Goal: Information Seeking & Learning: Understand process/instructions

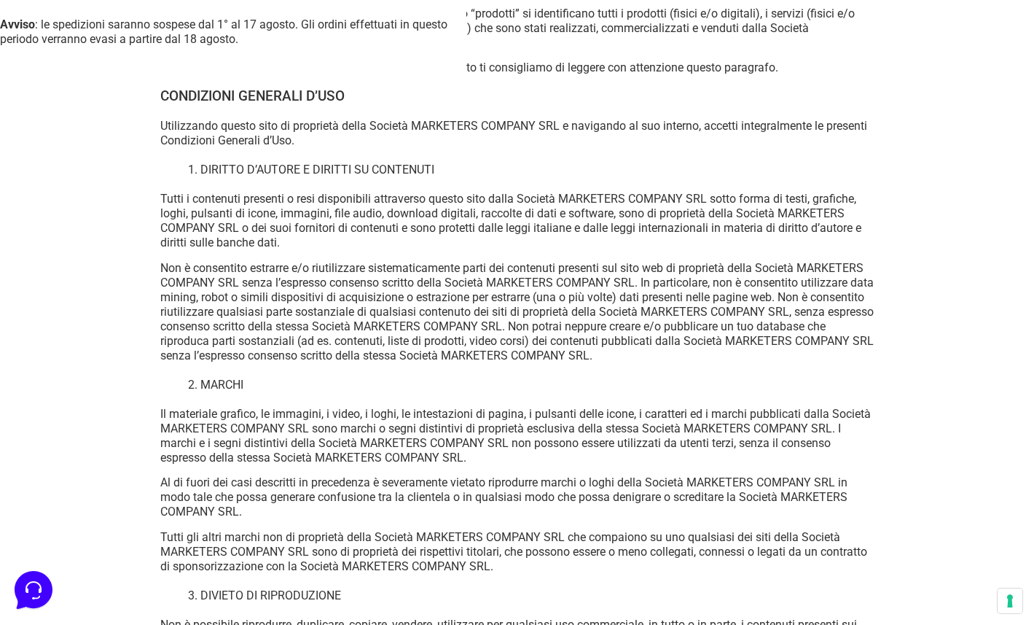
scroll to position [1487, 0]
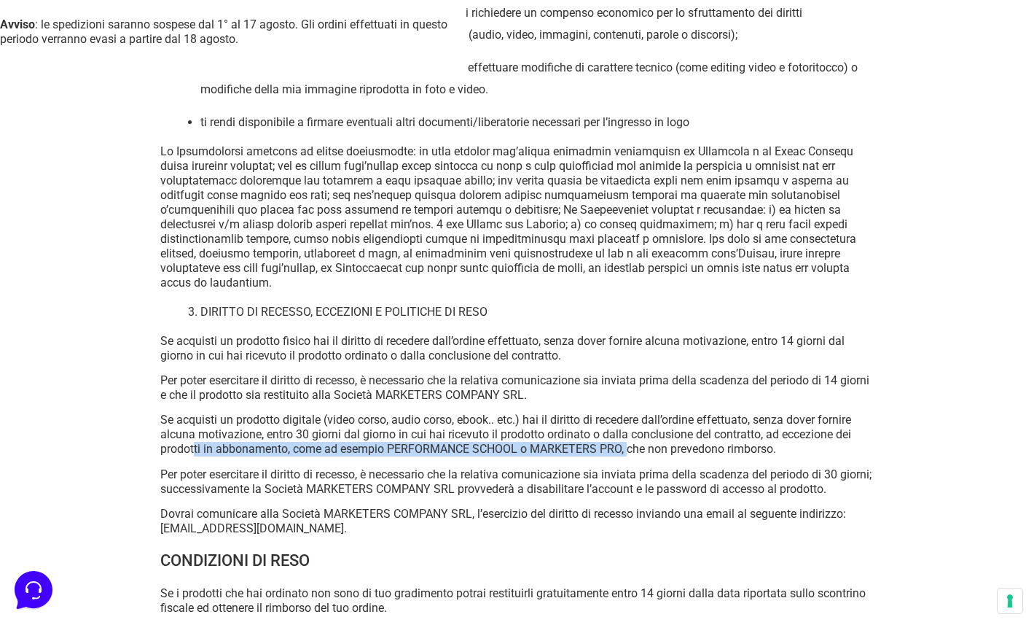
drag, startPoint x: 270, startPoint y: 475, endPoint x: 717, endPoint y: 477, distance: 446.1
click at [717, 456] on p "Se acquisti un prodotto digitale (video corso, audio corso, ebook.. etc.) hai i…" at bounding box center [517, 435] width 714 height 44
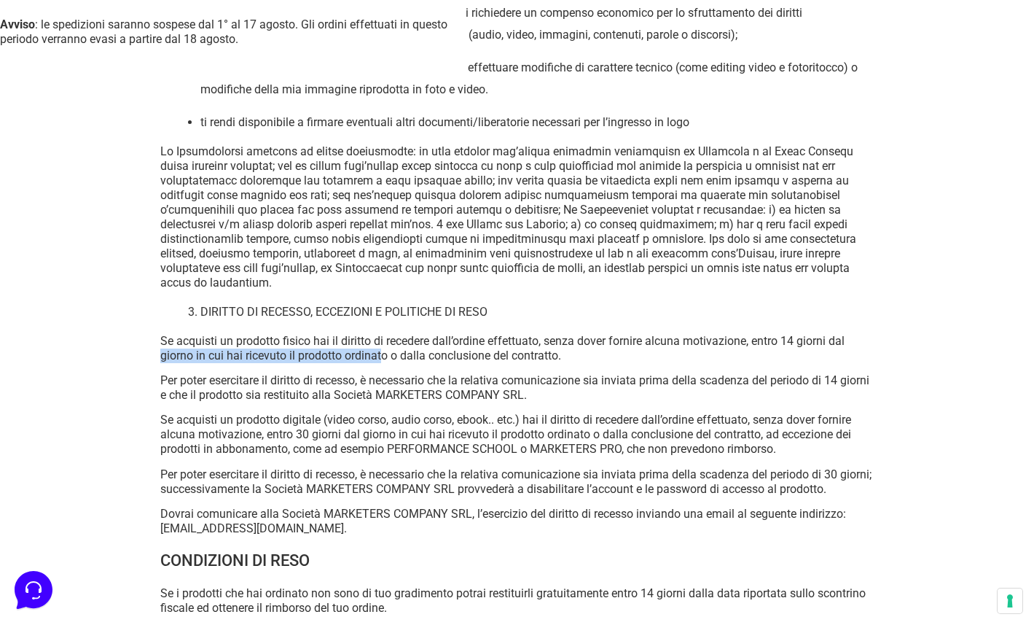
drag, startPoint x: 161, startPoint y: 378, endPoint x: 384, endPoint y: 390, distance: 223.4
click at [384, 363] on p "Se acquisti un prodotto fisico hai il diritto di recedere dall’ordine effettuat…" at bounding box center [517, 348] width 714 height 29
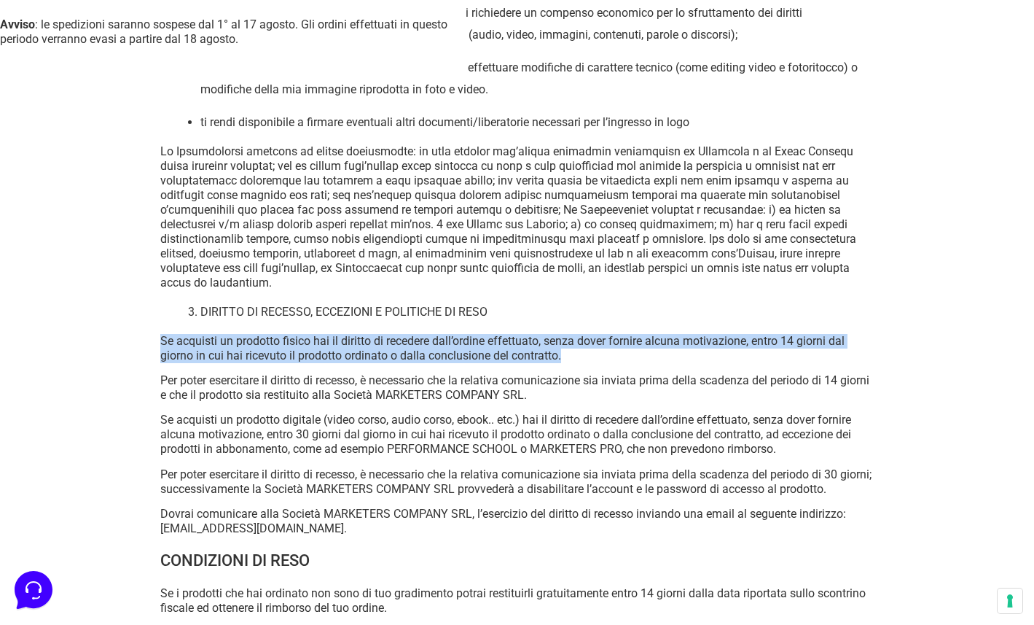
drag, startPoint x: 161, startPoint y: 372, endPoint x: 830, endPoint y: 390, distance: 669.4
click at [830, 363] on p "Se acquisti un prodotto fisico hai il diritto di recedere dall’ordine effettuat…" at bounding box center [517, 348] width 714 height 29
click at [176, 363] on p "Se acquisti un prodotto fisico hai il diritto di recedere dall’ordine effettuat…" at bounding box center [517, 348] width 714 height 29
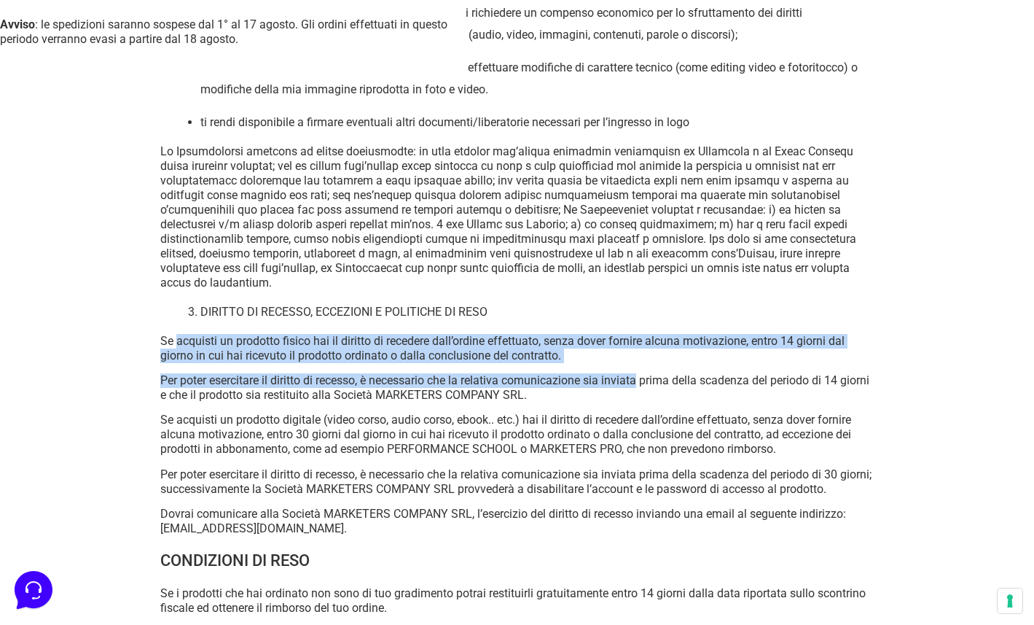
drag, startPoint x: 176, startPoint y: 374, endPoint x: 634, endPoint y: 413, distance: 460.1
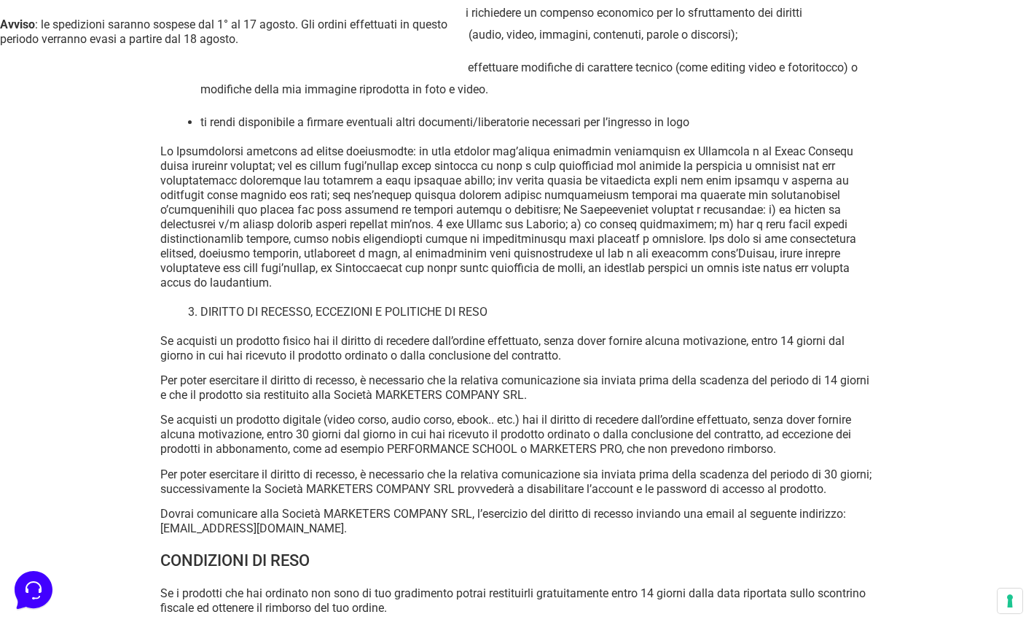
click at [596, 450] on p "Se acquisti un prodotto digitale (video corso, audio corso, ebook.. etc.) hai i…" at bounding box center [517, 435] width 714 height 44
drag, startPoint x: 273, startPoint y: 480, endPoint x: 374, endPoint y: 479, distance: 100.6
click at [374, 456] on p "Se acquisti un prodotto digitale (video corso, audio corso, ebook.. etc.) hai i…" at bounding box center [517, 435] width 714 height 44
drag, startPoint x: 206, startPoint y: 378, endPoint x: 138, endPoint y: 371, distance: 68.9
click at [206, 363] on p "Se acquisti un prodotto fisico hai il diritto di recedere dall’ordine effettuat…" at bounding box center [517, 348] width 714 height 29
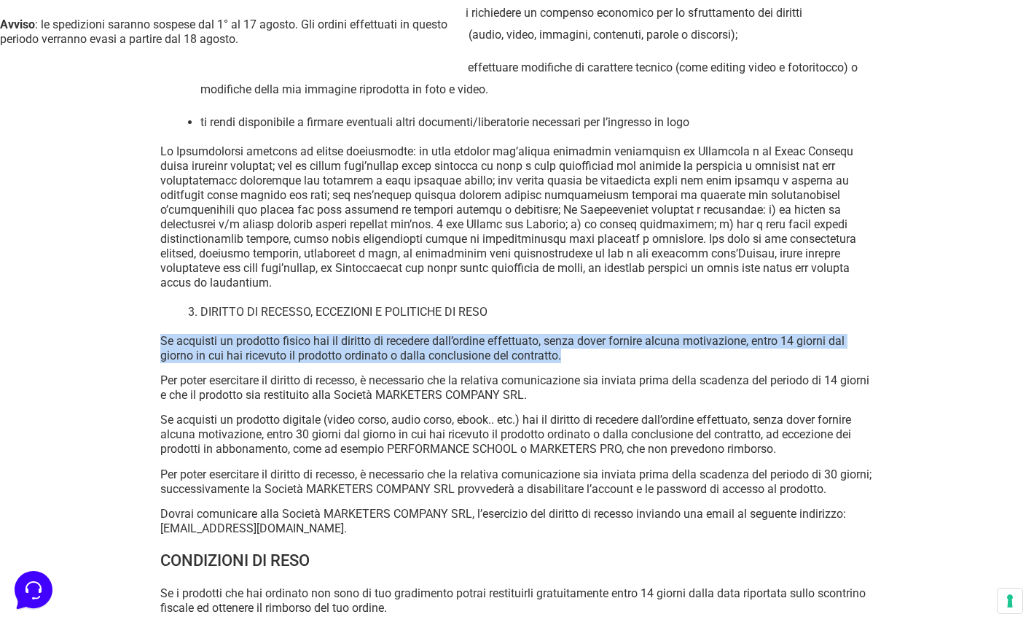
drag, startPoint x: 147, startPoint y: 369, endPoint x: 660, endPoint y: 386, distance: 512.7
